Goal: Task Accomplishment & Management: Manage account settings

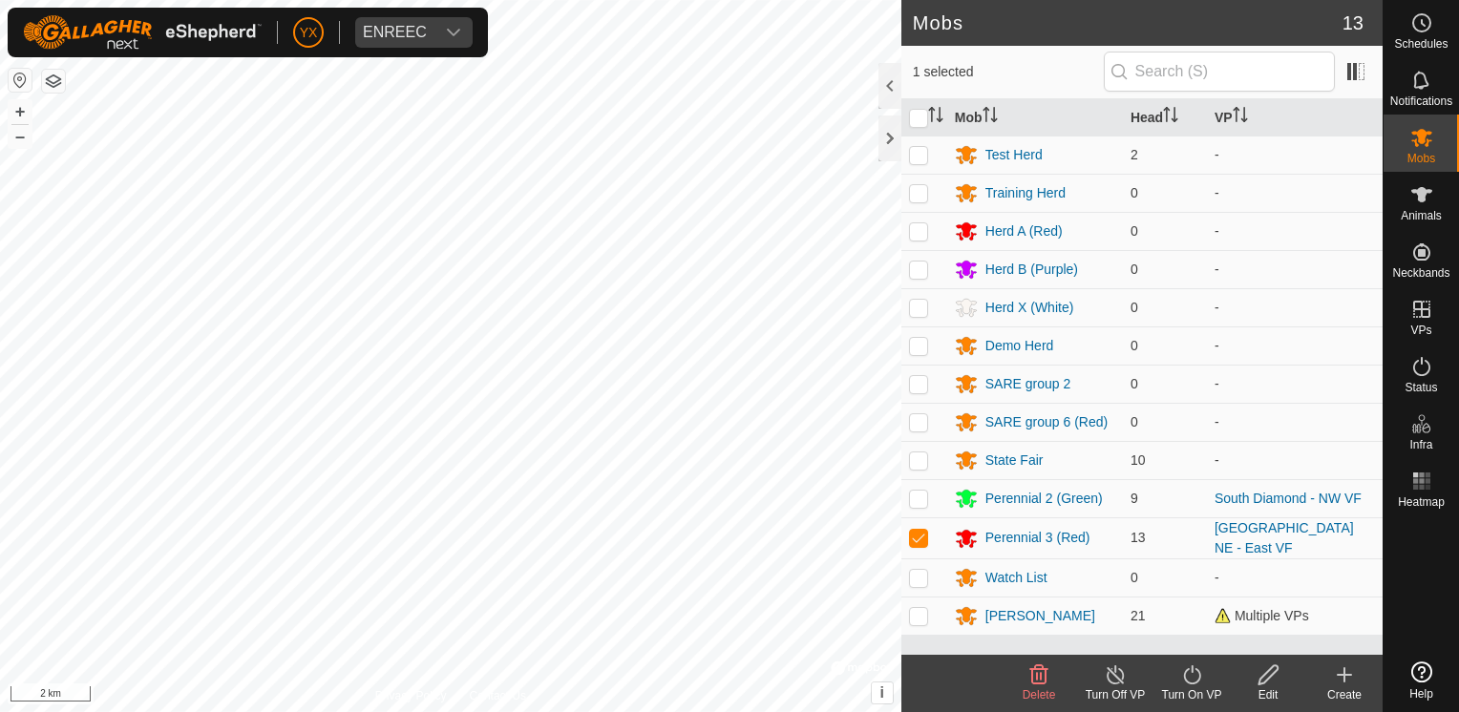
click at [1016, 540] on div "Perennial 3 (Red)" at bounding box center [1038, 538] width 105 height 20
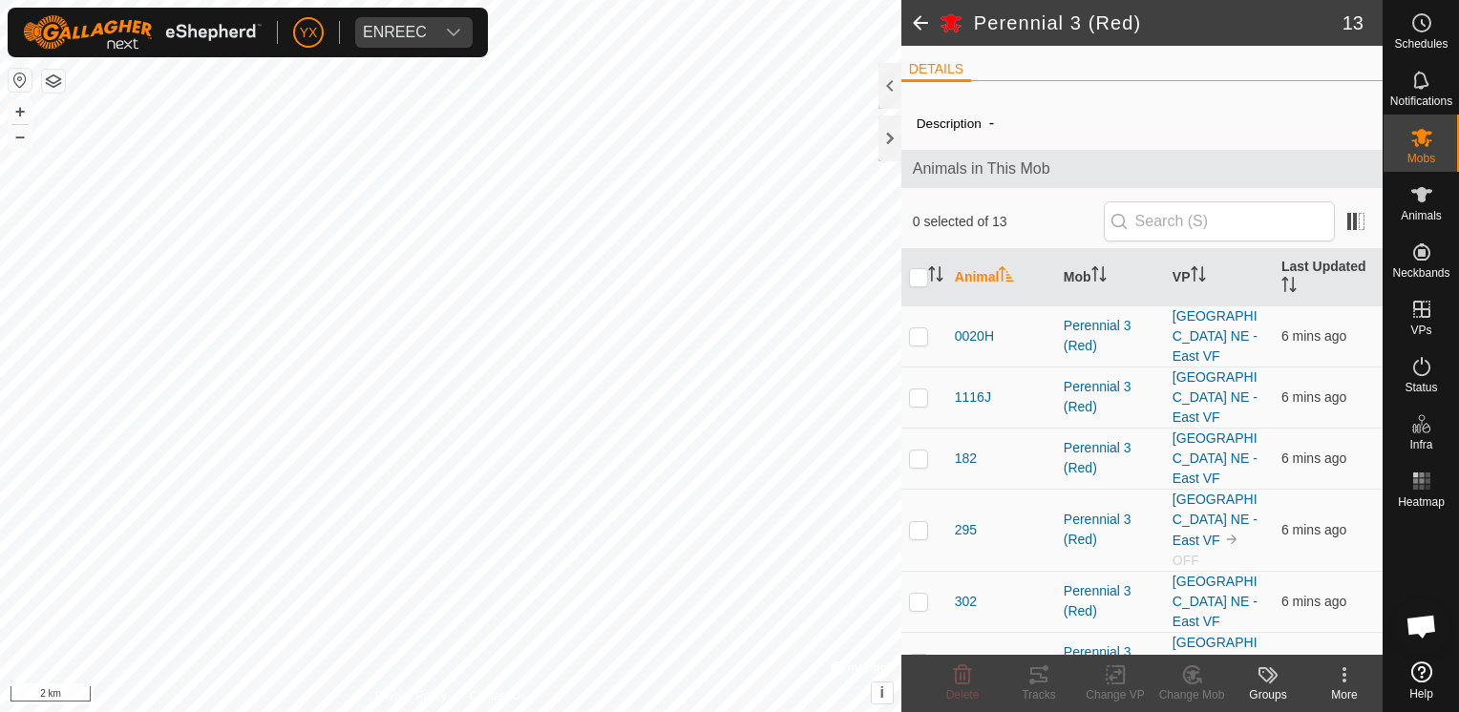
click at [924, 522] on p-checkbox at bounding box center [918, 529] width 19 height 15
checkbox input "true"
click at [1340, 688] on div "More" at bounding box center [1345, 695] width 76 height 17
click at [1128, 687] on div "Change VP" at bounding box center [1115, 695] width 76 height 17
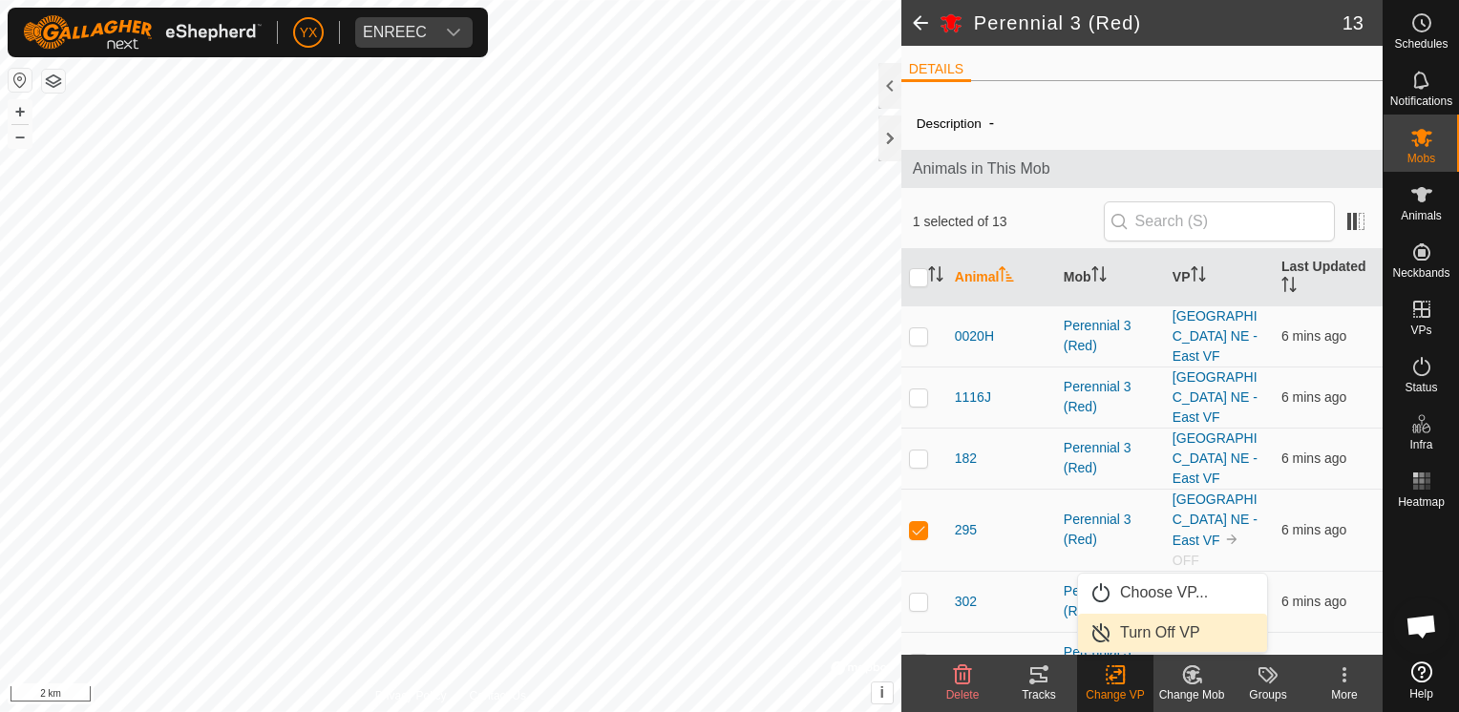
click at [1134, 634] on link "Turn Off VP" at bounding box center [1172, 633] width 189 height 38
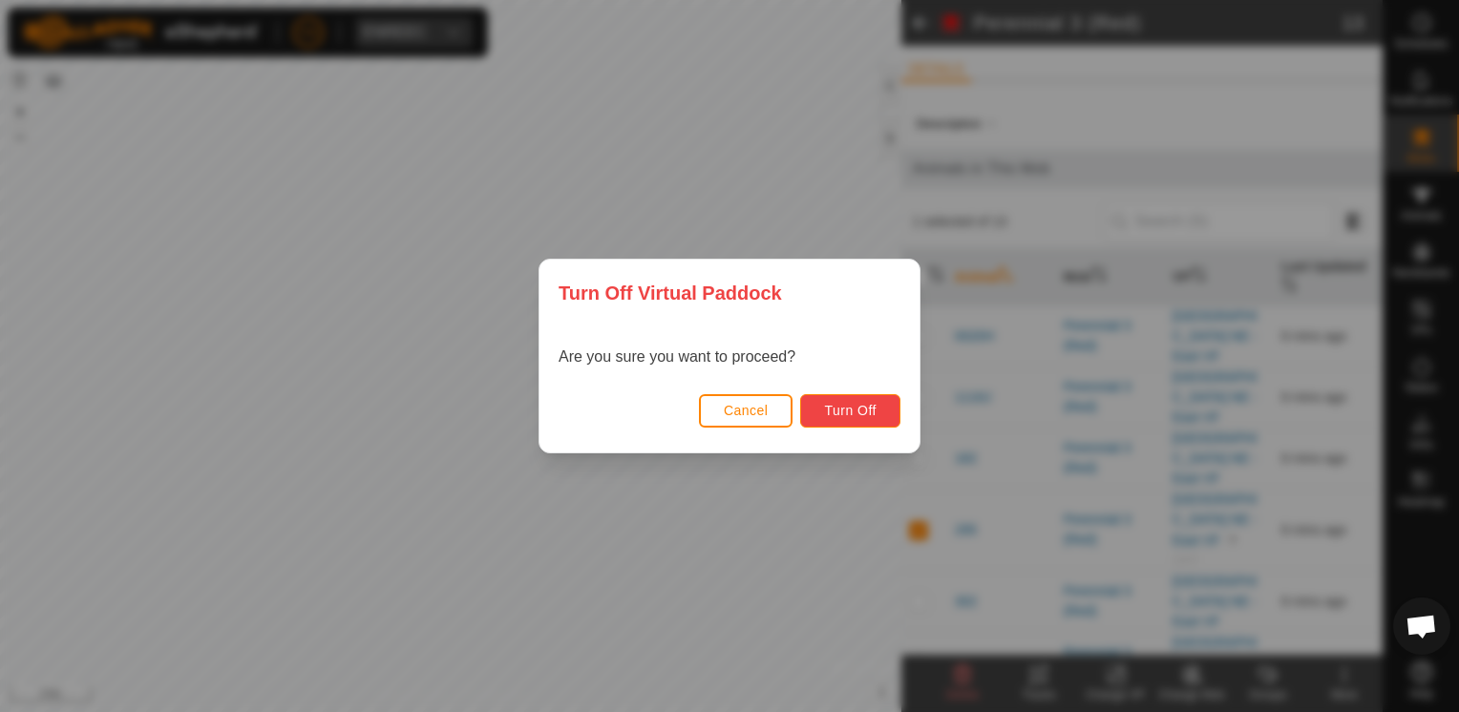
click at [839, 426] on button "Turn Off" at bounding box center [850, 410] width 100 height 33
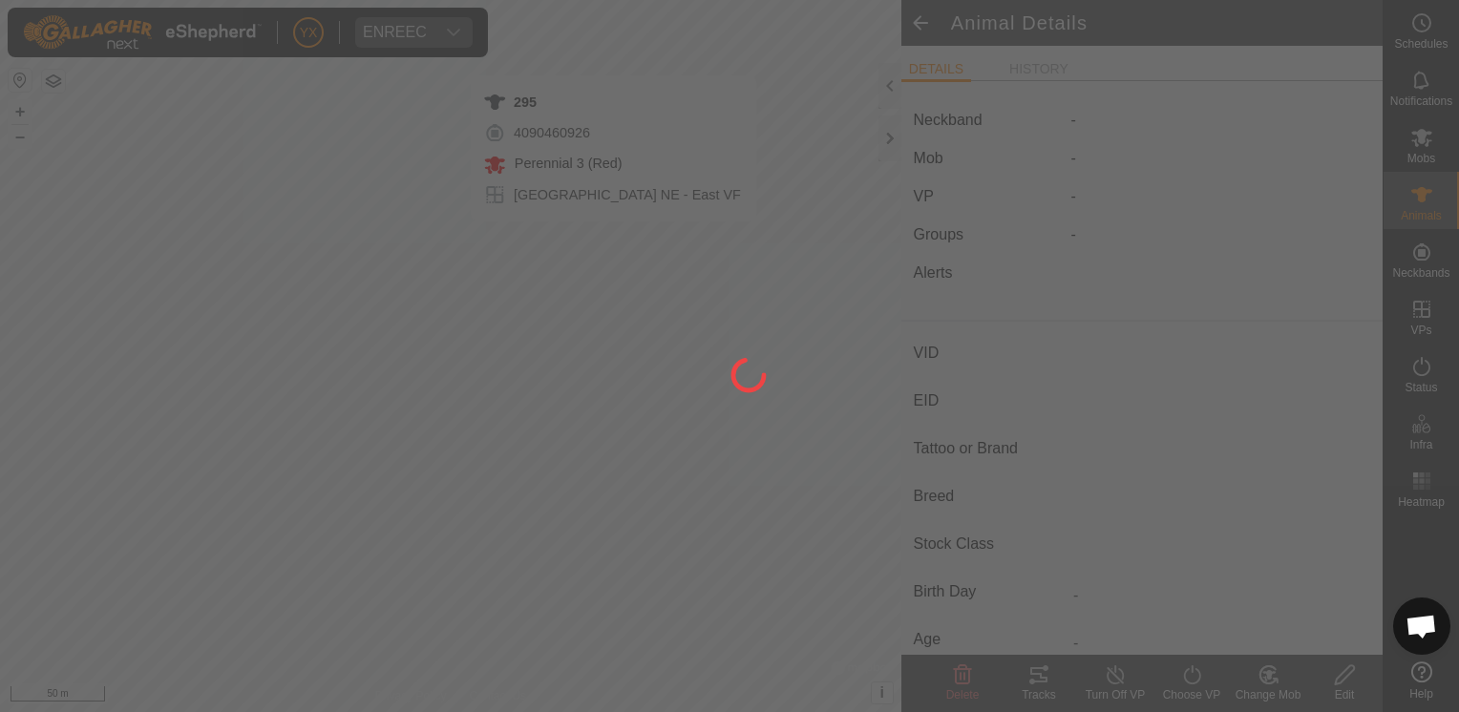
type input "295"
type input "-"
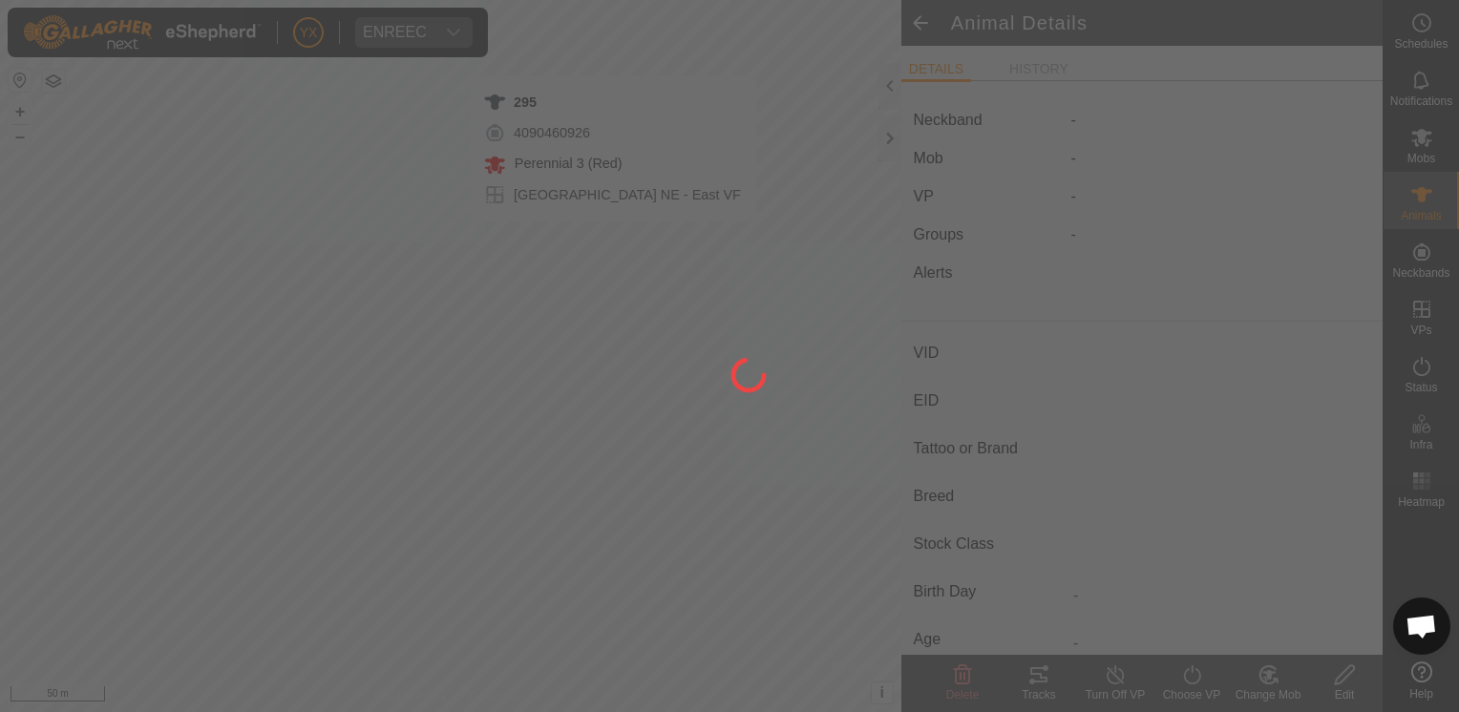
type input "0 kg"
type input "-"
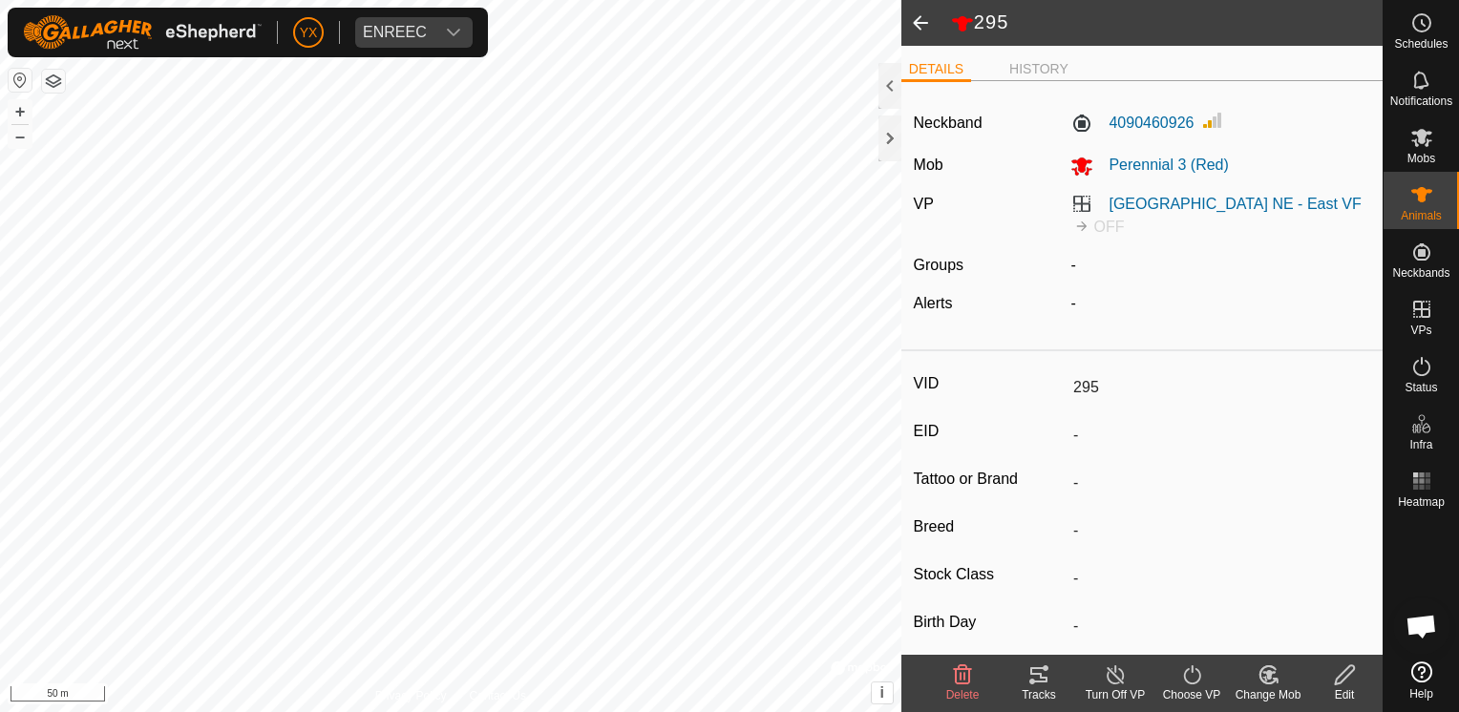
click at [1106, 683] on icon at bounding box center [1116, 675] width 24 height 23
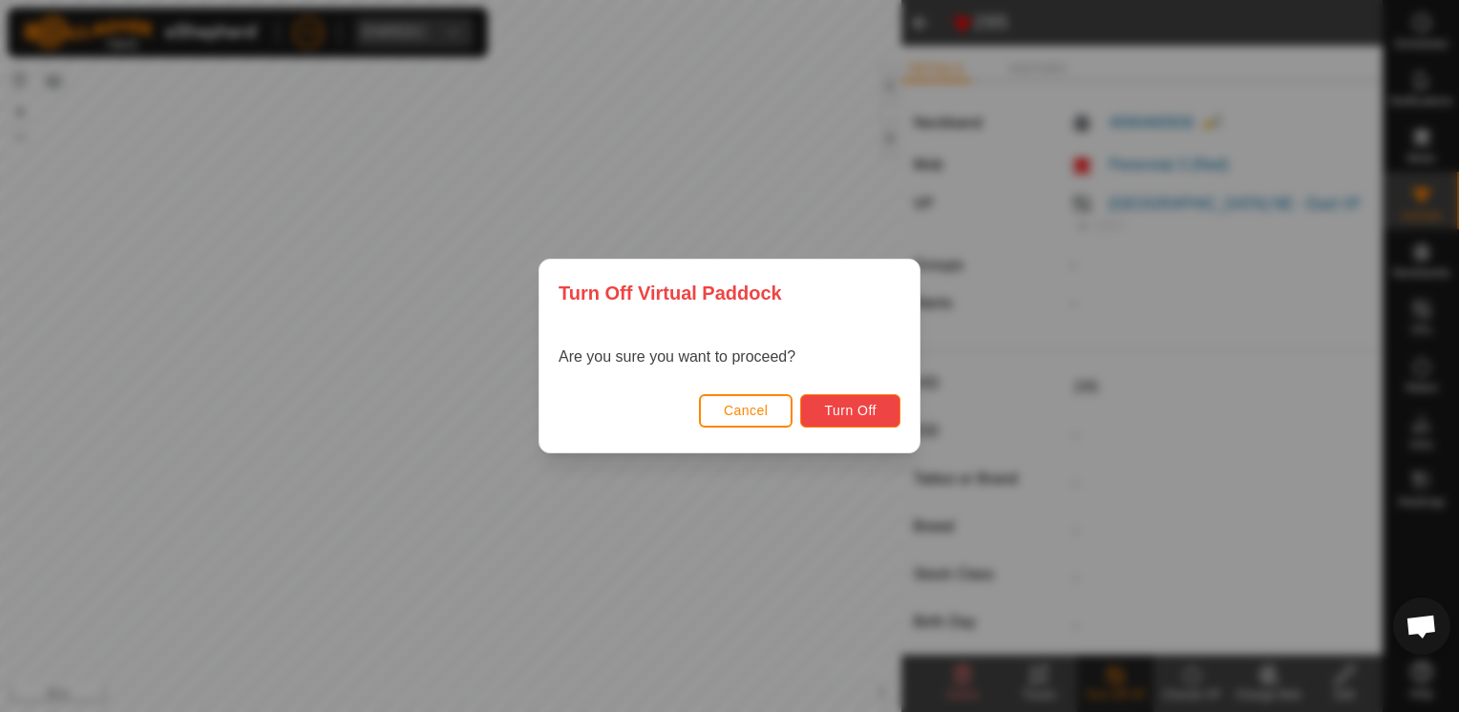
click at [865, 418] on button "Turn Off" at bounding box center [850, 410] width 100 height 33
